Goal: Information Seeking & Learning: Learn about a topic

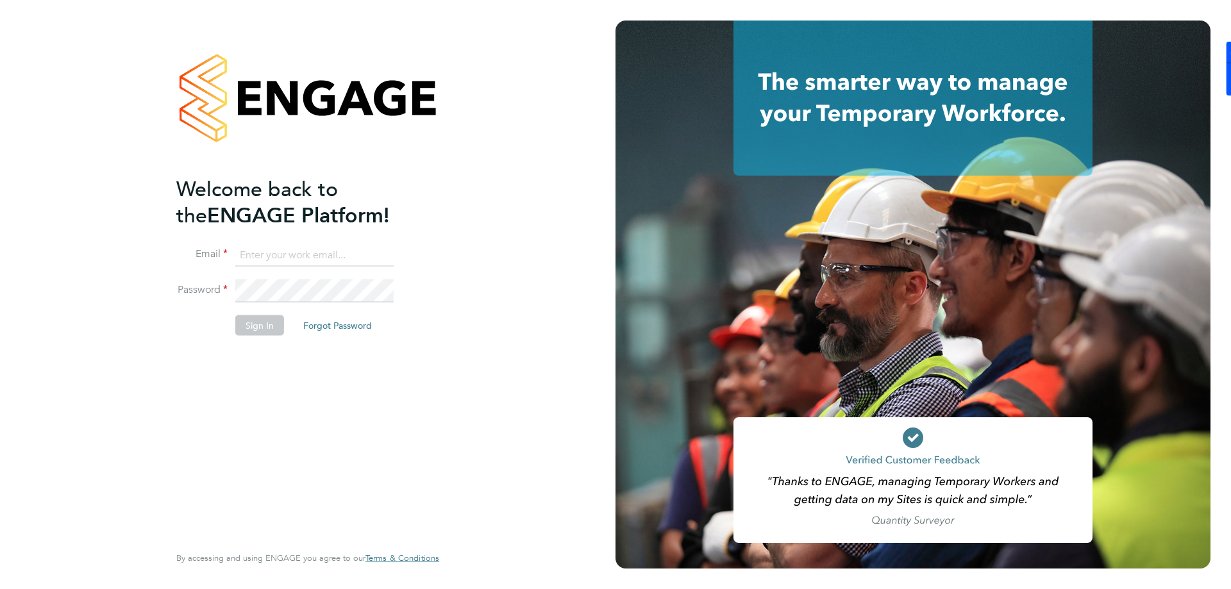
type input "[PERSON_NAME][EMAIL_ADDRESS][DOMAIN_NAME]"
click at [37, 299] on div "Welcome back to the ENGAGE Platform! Email [PERSON_NAME][EMAIL_ADDRESS][DOMAIN_…" at bounding box center [308, 294] width 616 height 589
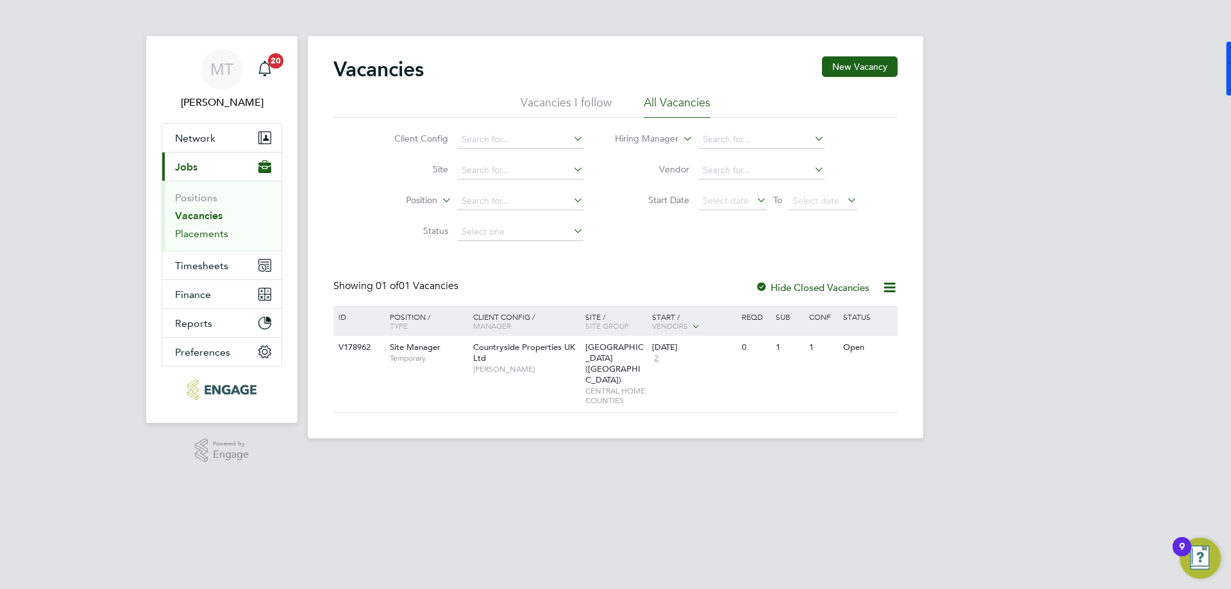
click at [199, 237] on link "Placements" at bounding box center [201, 234] width 53 height 12
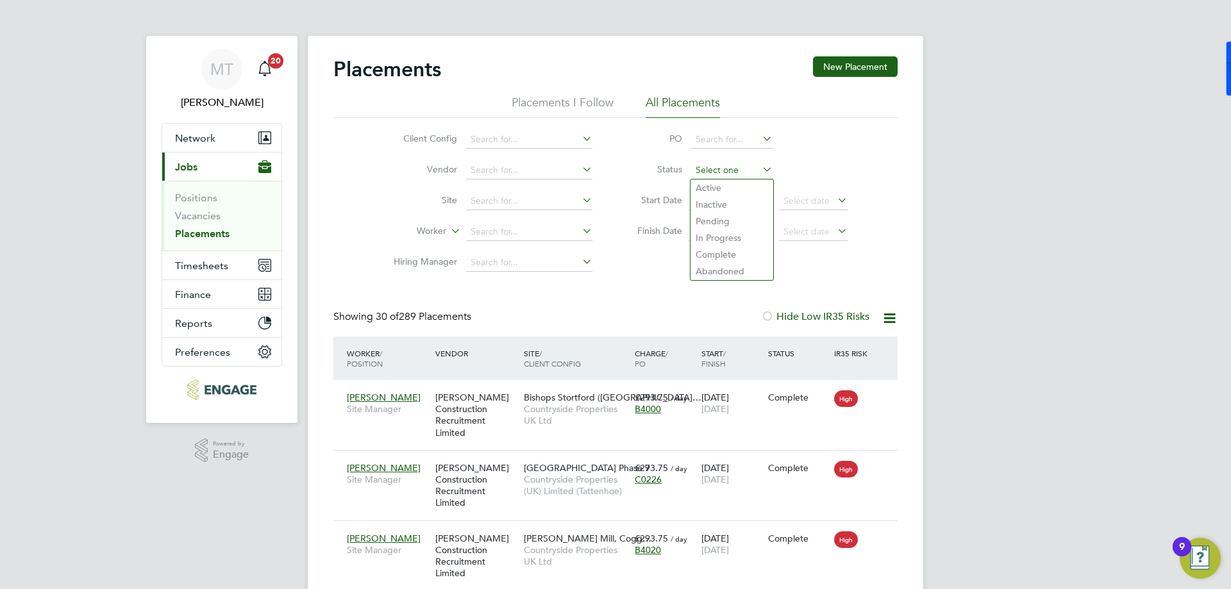
click at [704, 171] on input at bounding box center [731, 171] width 81 height 18
click at [707, 188] on li "Active" at bounding box center [732, 188] width 83 height 17
type input "Active"
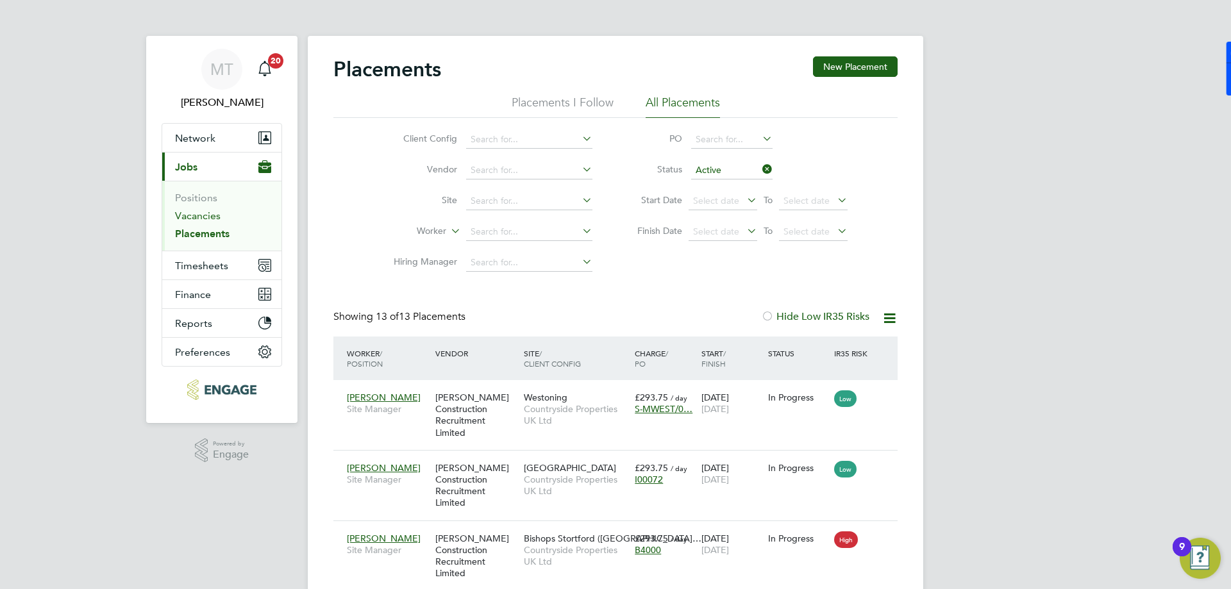
click at [203, 216] on link "Vacancies" at bounding box center [198, 216] width 46 height 12
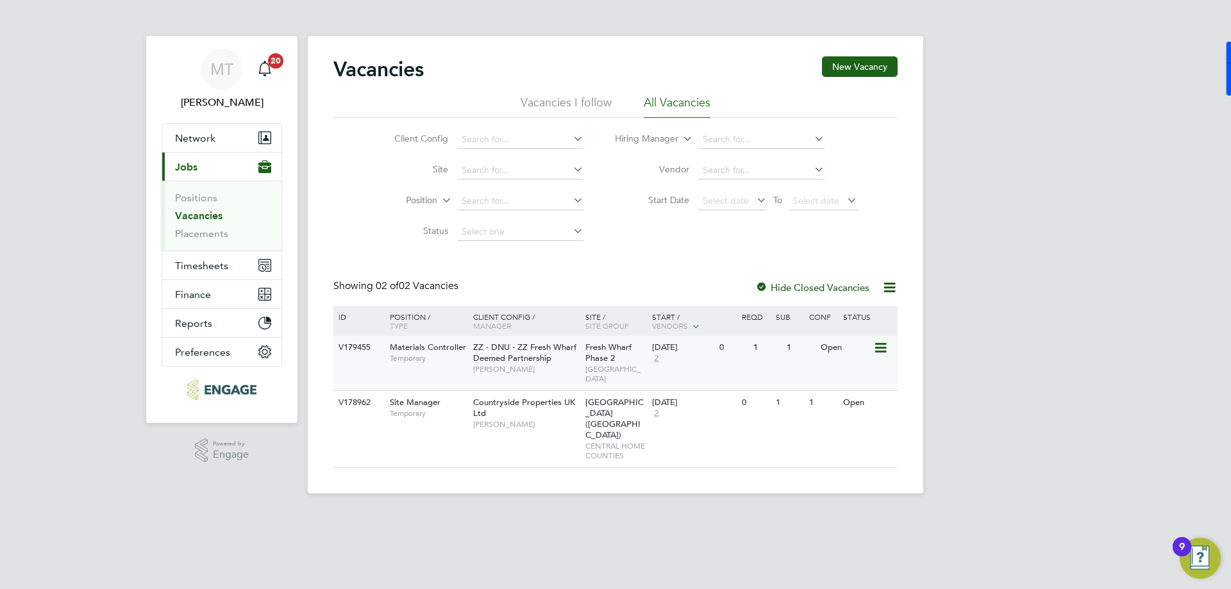
click at [521, 363] on span "ZZ - DNU - ZZ Fresh Wharf Deemed Partnership" at bounding box center [524, 353] width 103 height 22
click at [24, 2] on div "MT Martina Taylor Notifications 20 Applications: Network Team Members Businesse…" at bounding box center [615, 257] width 1231 height 514
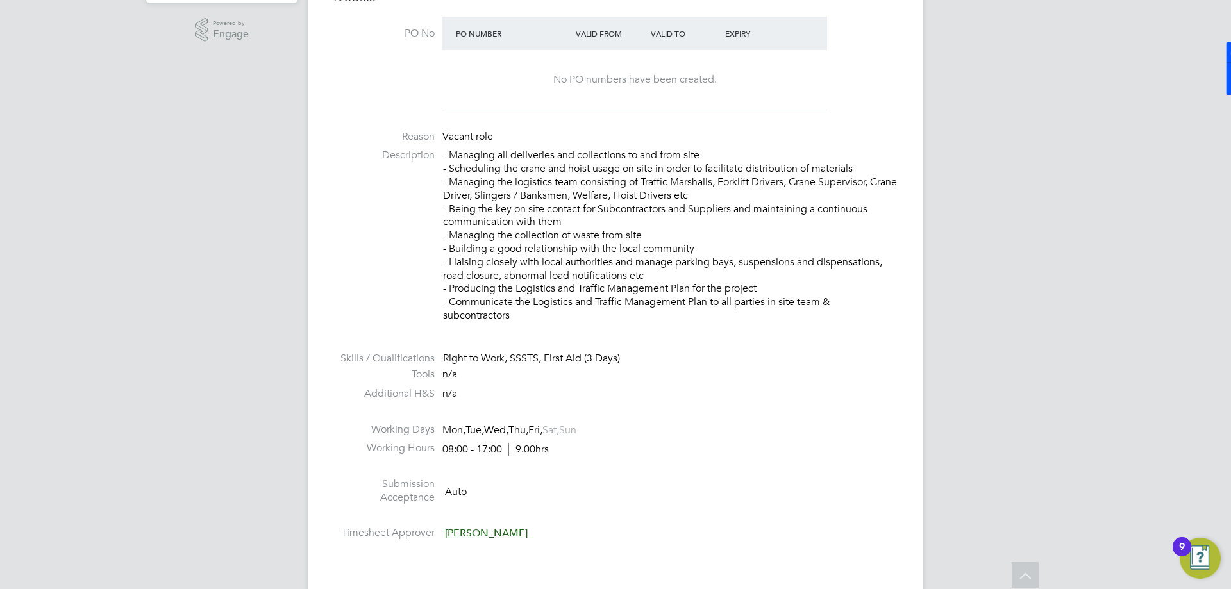
scroll to position [385, 0]
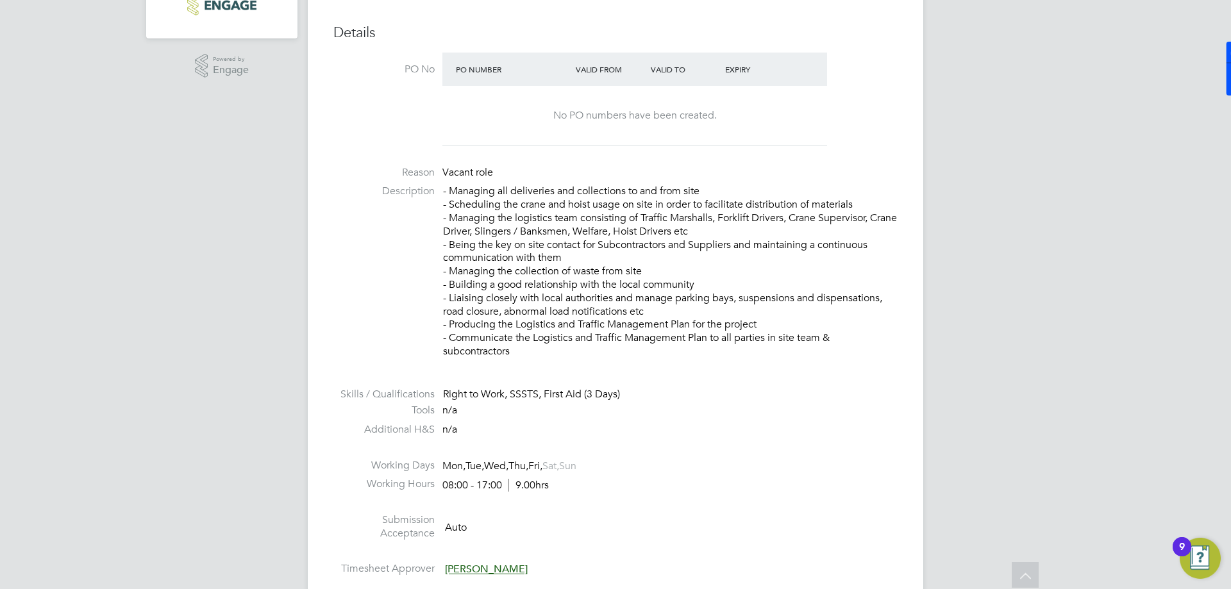
drag, startPoint x: 485, startPoint y: 317, endPoint x: 444, endPoint y: 190, distance: 133.8
click at [444, 190] on p "- Managing all deliveries and collections to and from site - Scheduling the cra…" at bounding box center [670, 271] width 455 height 173
copy p "- Managing all deliveries and collections to and from site - Scheduling the cra…"
click at [697, 393] on div "Right to Work, SSSTS, First Aid (3 Days)" at bounding box center [670, 394] width 455 height 13
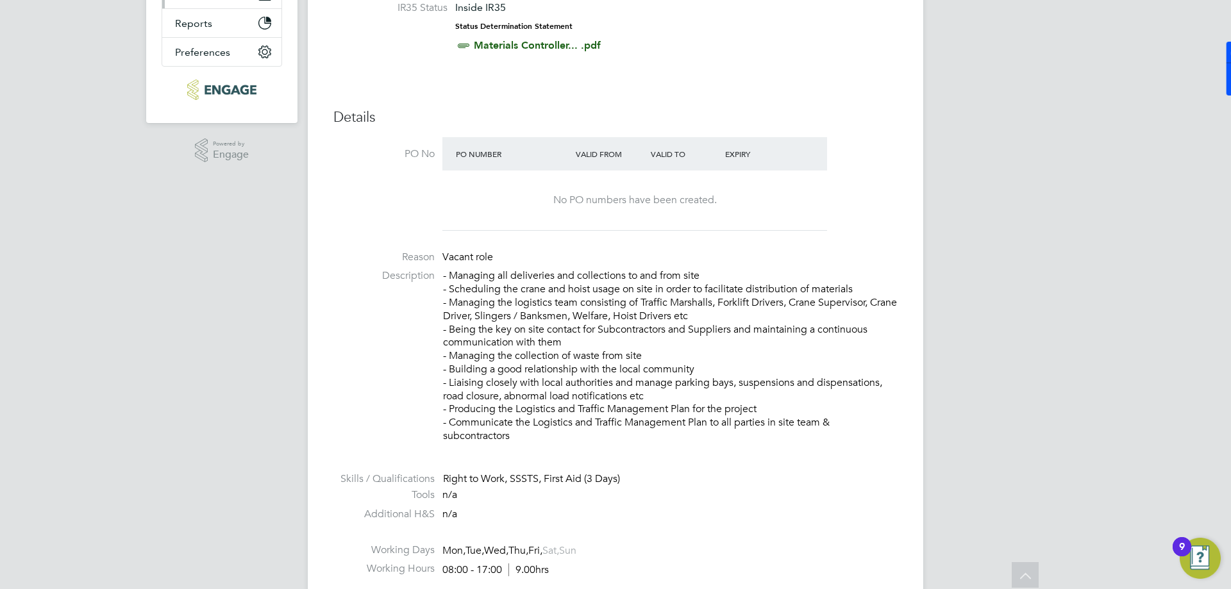
scroll to position [0, 0]
